Goal: Task Accomplishment & Management: Manage account settings

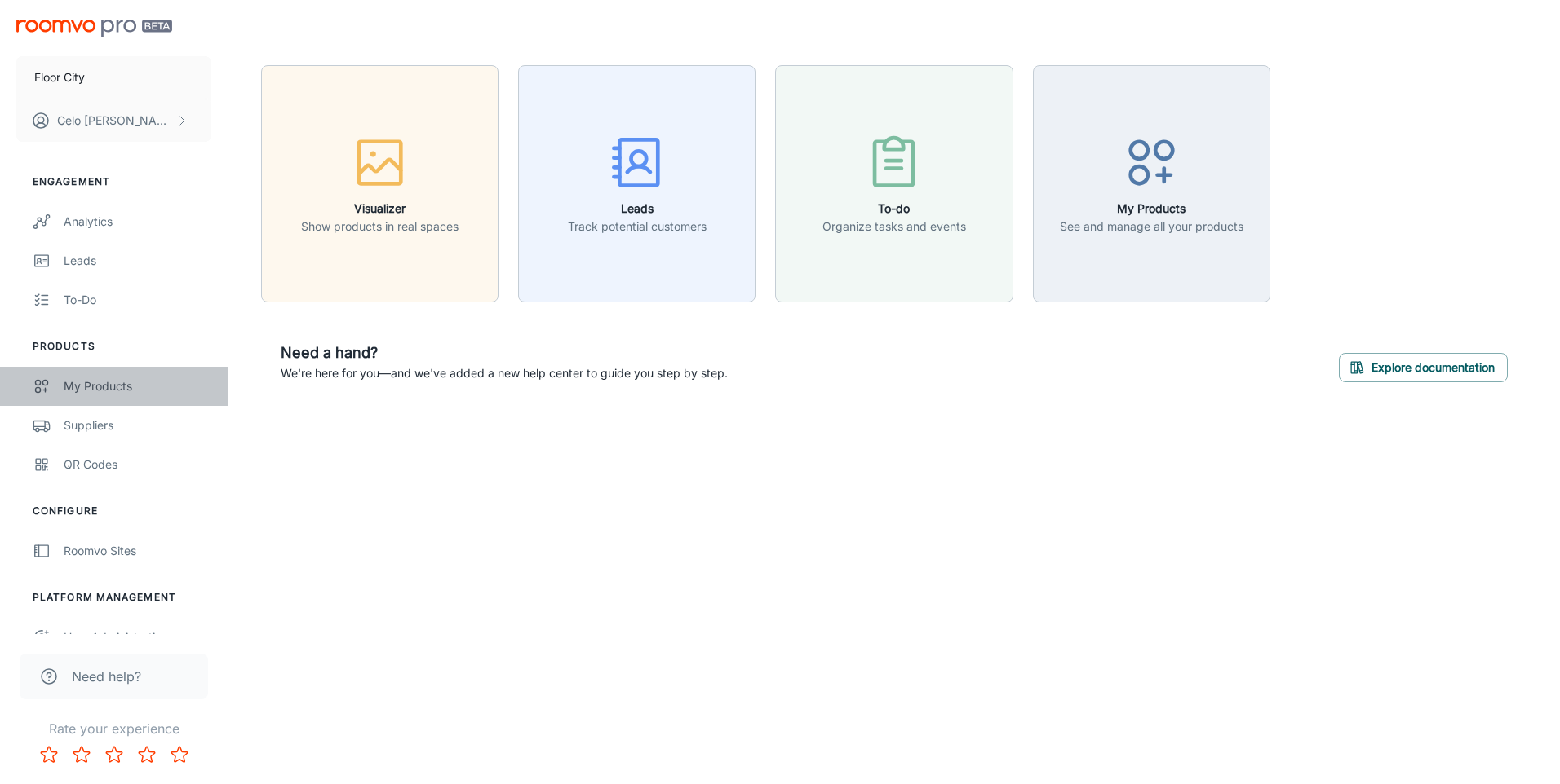
click at [109, 386] on div "My Products" at bounding box center [137, 386] width 148 height 18
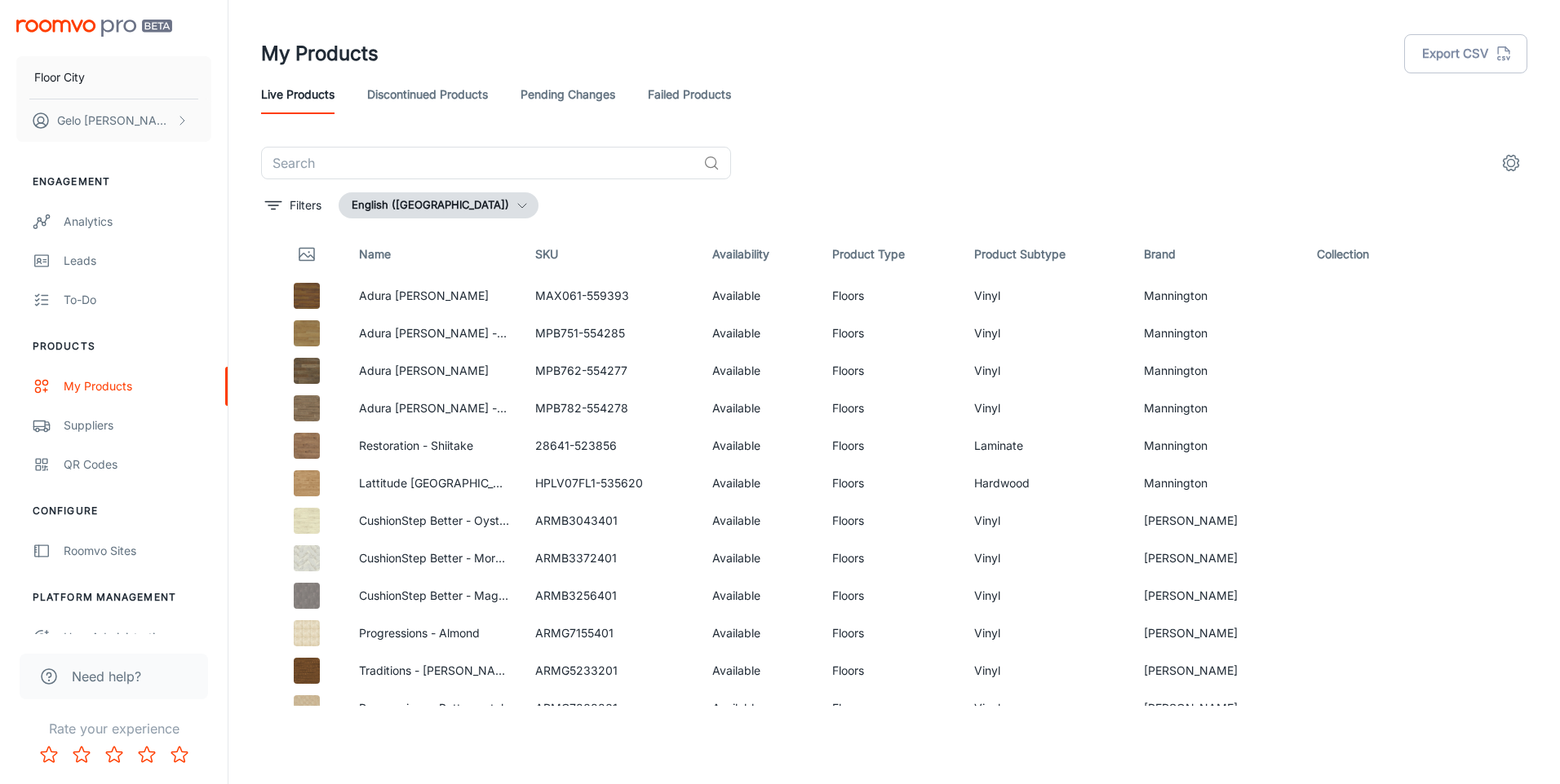
click at [1506, 164] on icon "settings" at bounding box center [1511, 163] width 20 height 20
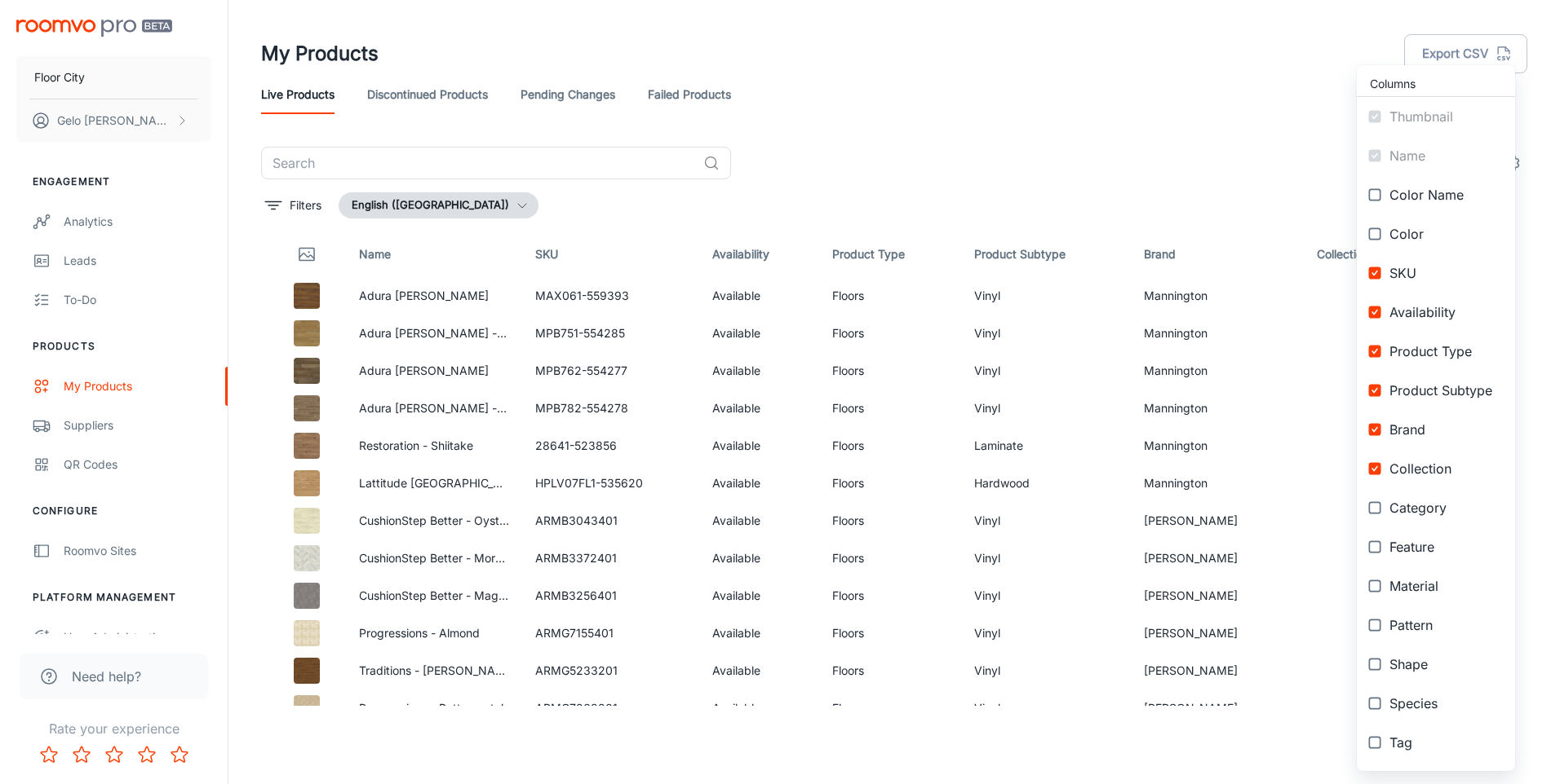
click at [1052, 68] on div at bounding box center [780, 392] width 1560 height 784
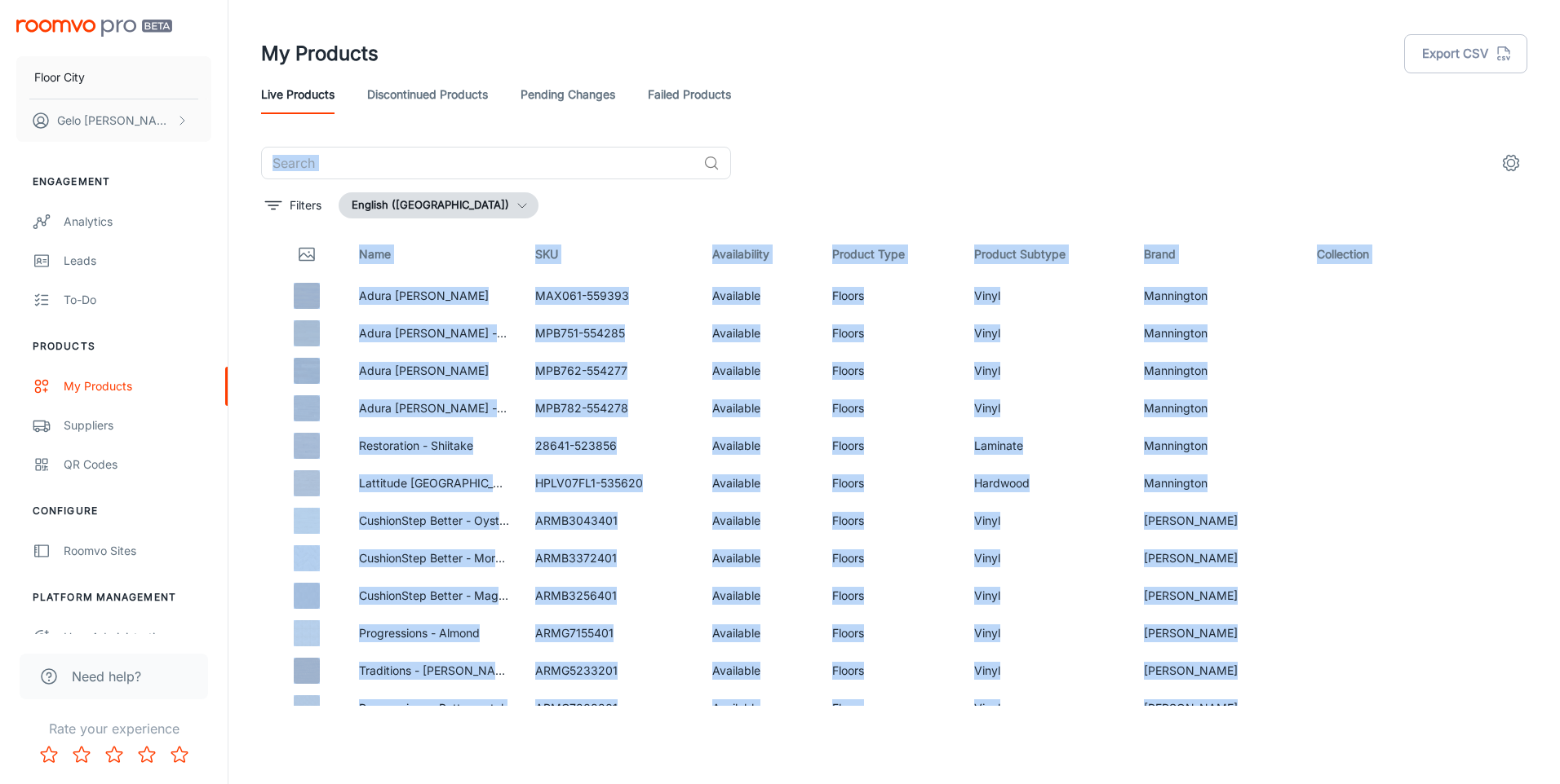
drag, startPoint x: 732, startPoint y: 95, endPoint x: 690, endPoint y: 100, distance: 42.3
click at [690, 100] on link "Failed Products" at bounding box center [689, 95] width 83 height 39
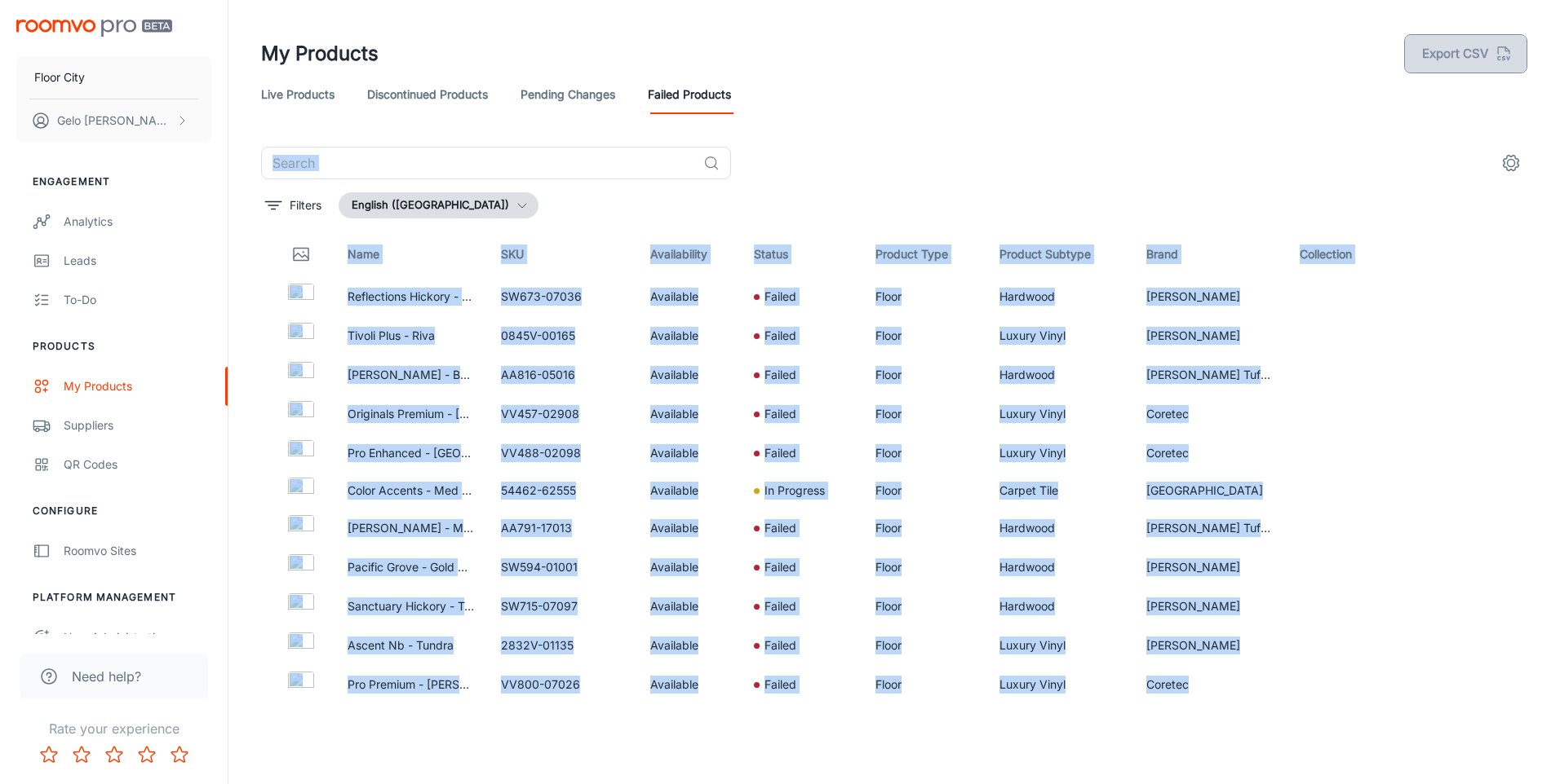
click at [1472, 56] on button "Export CSV" at bounding box center [1466, 54] width 124 height 39
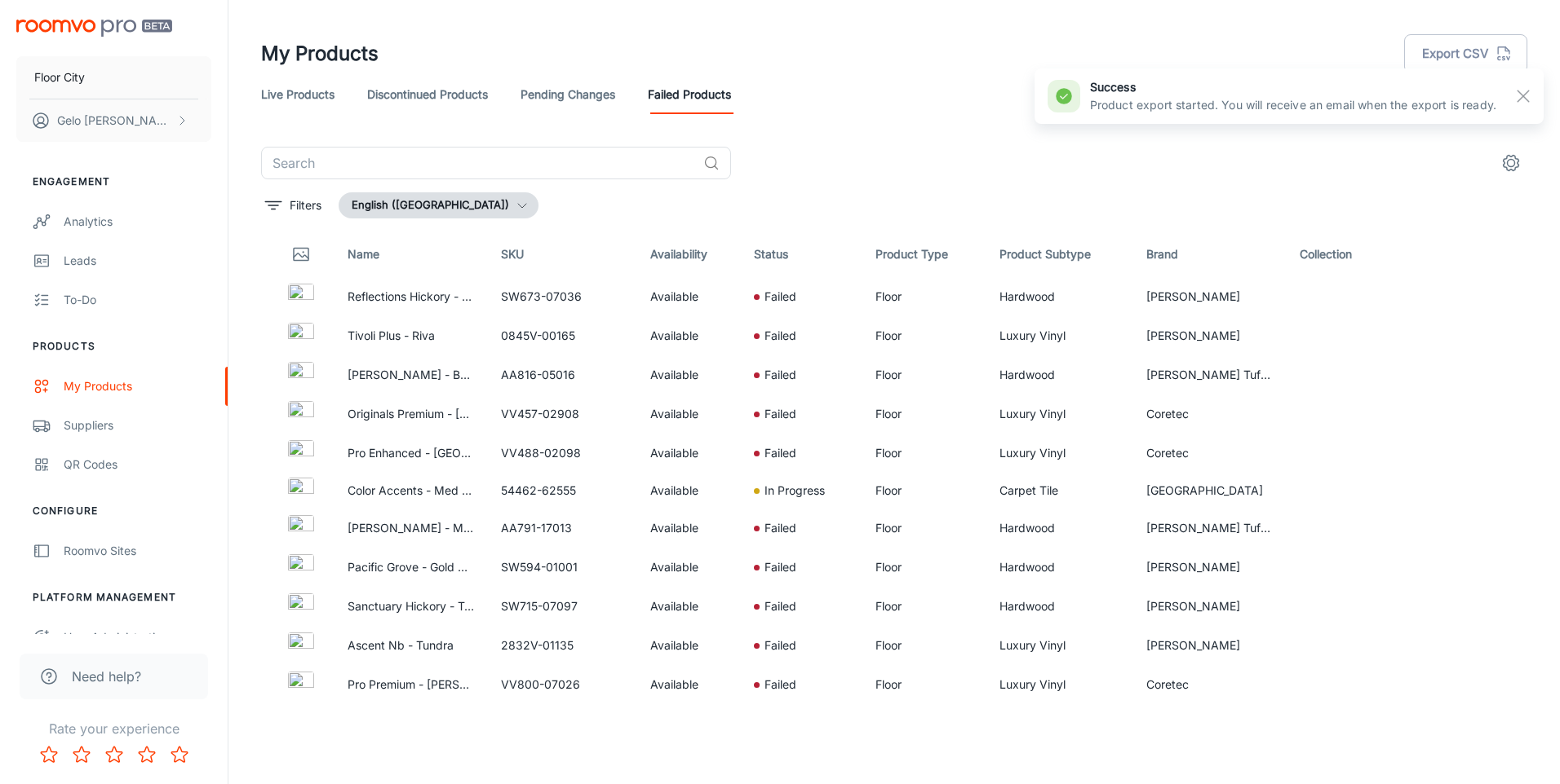
click at [849, 96] on div "Live Products Discontinued Products Pending Changes Failed Products" at bounding box center [893, 95] width 1266 height 39
